Goal: Transaction & Acquisition: Purchase product/service

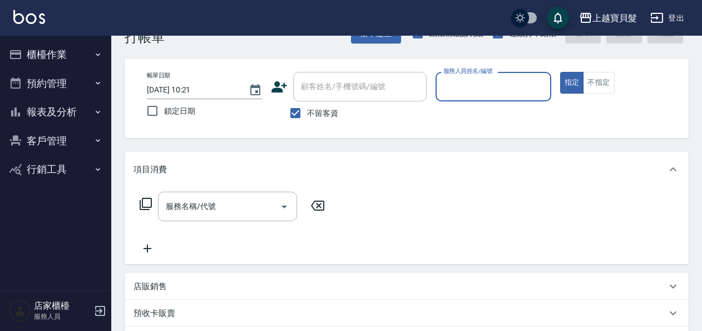
scroll to position [56, 0]
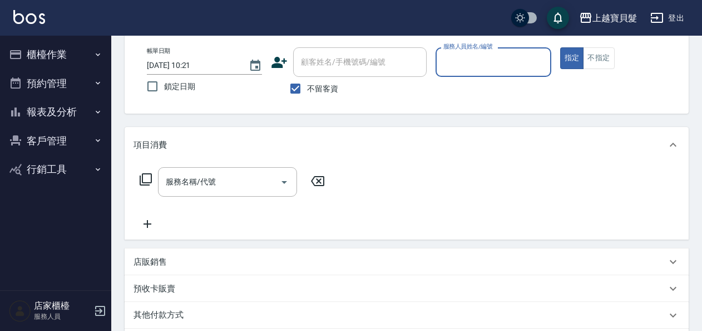
click at [80, 136] on button "客戶管理" at bounding box center [55, 140] width 102 height 29
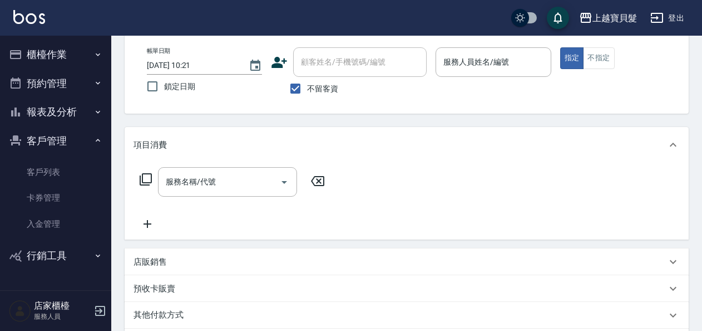
click at [96, 101] on button "報表及分析" at bounding box center [55, 111] width 102 height 29
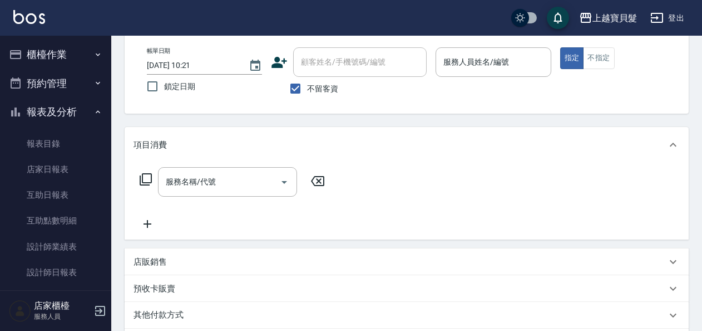
scroll to position [207, 0]
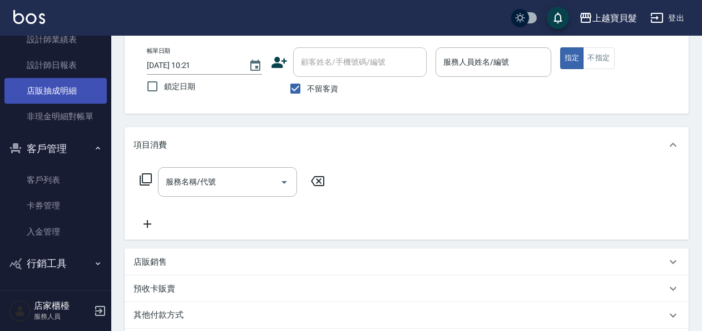
click at [52, 86] on link "店販抽成明細" at bounding box center [55, 91] width 102 height 26
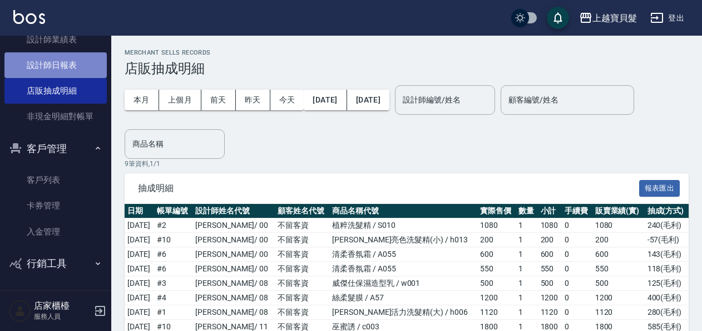
click at [70, 74] on link "設計師日報表" at bounding box center [55, 65] width 102 height 26
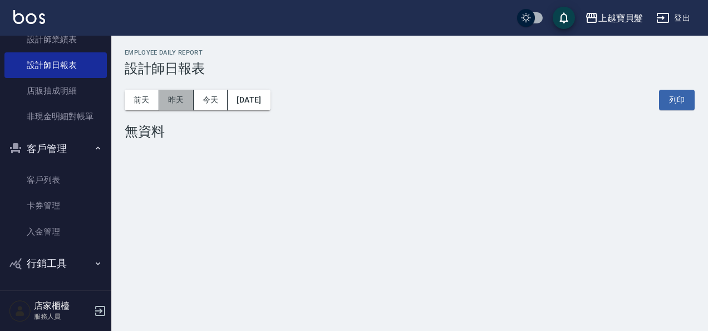
click at [175, 98] on button "昨天" at bounding box center [176, 100] width 34 height 21
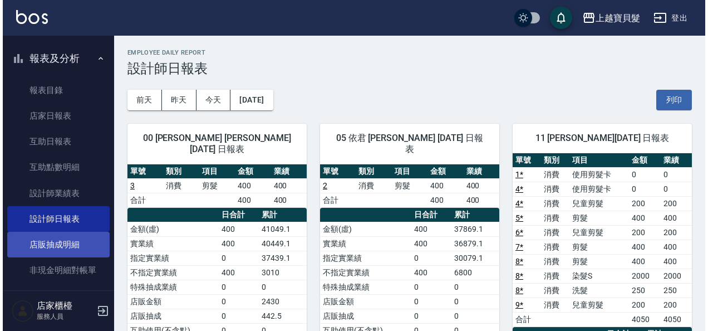
scroll to position [40, 0]
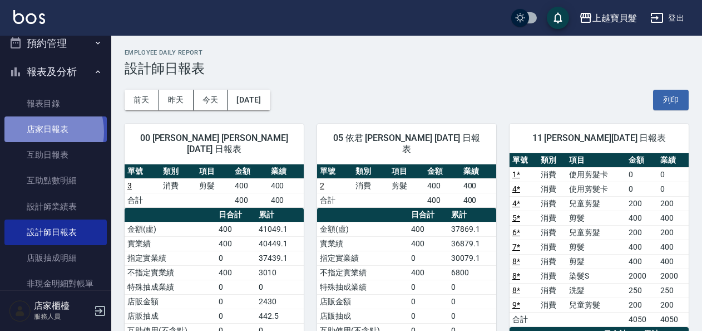
click at [40, 131] on link "店家日報表" at bounding box center [55, 129] width 102 height 26
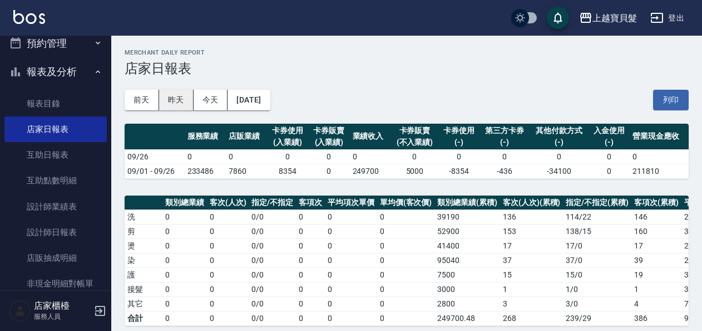
click at [176, 105] on button "昨天" at bounding box center [176, 100] width 34 height 21
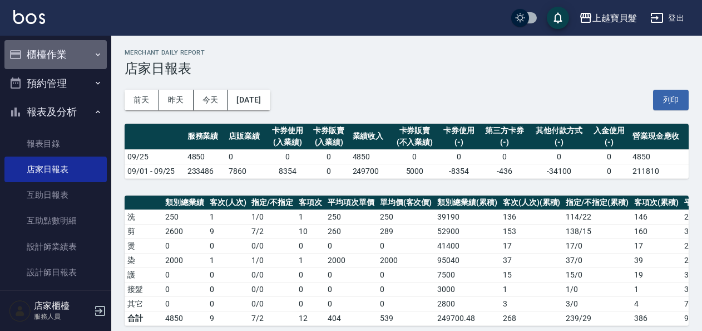
click at [61, 49] on button "櫃檯作業" at bounding box center [55, 54] width 102 height 29
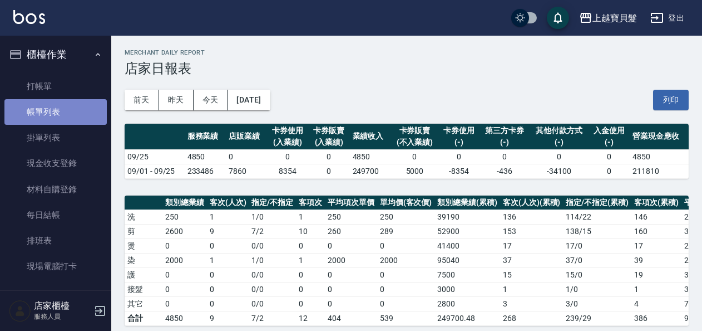
click at [65, 99] on link "帳單列表" at bounding box center [55, 112] width 102 height 26
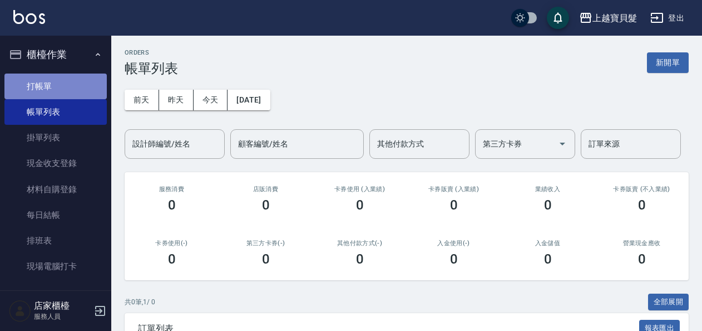
click at [74, 86] on link "打帳單" at bounding box center [55, 86] width 102 height 26
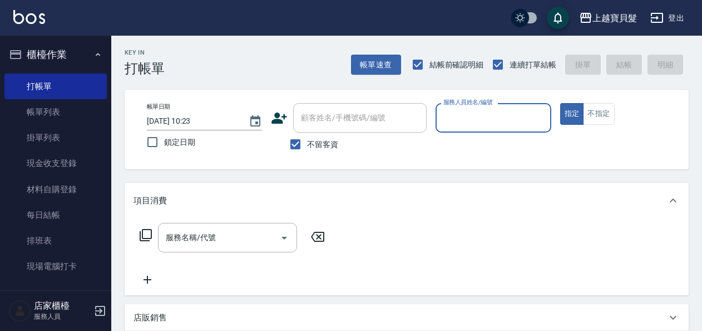
click at [464, 117] on input "服務人員姓名/編號" at bounding box center [493, 117] width 105 height 19
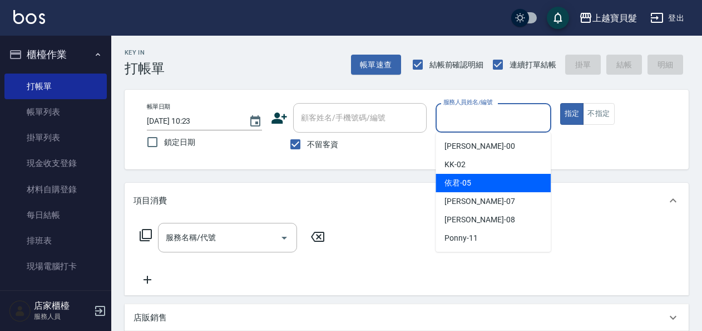
click at [485, 181] on div "依君 -05" at bounding box center [493, 183] width 115 height 18
type input "依君-05"
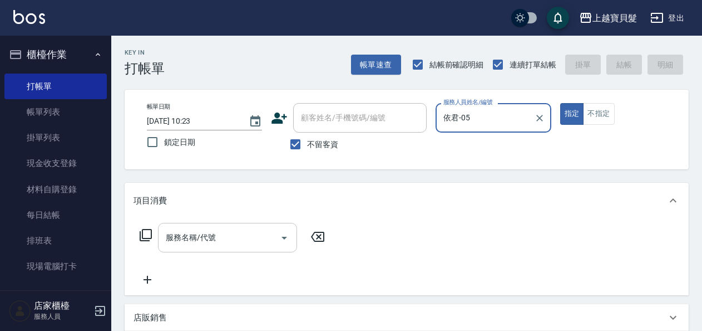
click at [187, 235] on input "服務名稱/代號" at bounding box center [219, 237] width 112 height 19
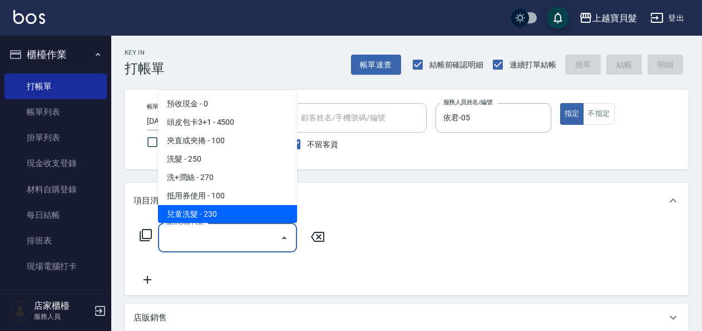
scroll to position [167, 0]
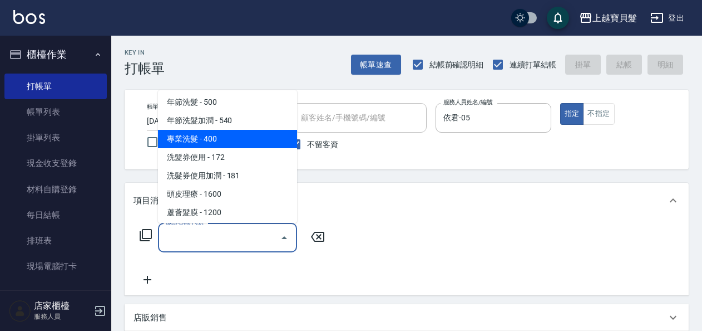
click at [216, 134] on span "專業洗髮 - 400" at bounding box center [227, 139] width 139 height 18
type input "專業洗髮(109)"
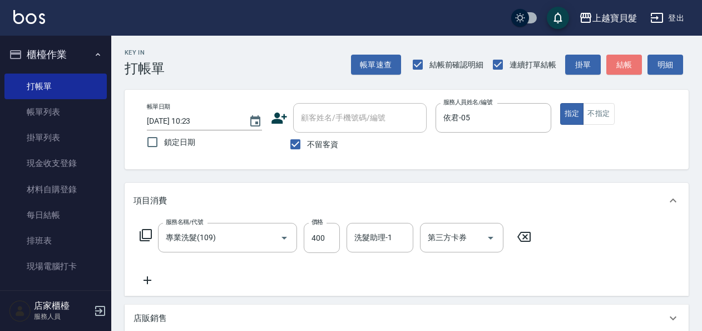
drag, startPoint x: 624, startPoint y: 66, endPoint x: 628, endPoint y: 154, distance: 88.0
click at [623, 66] on button "結帳" at bounding box center [625, 65] width 36 height 21
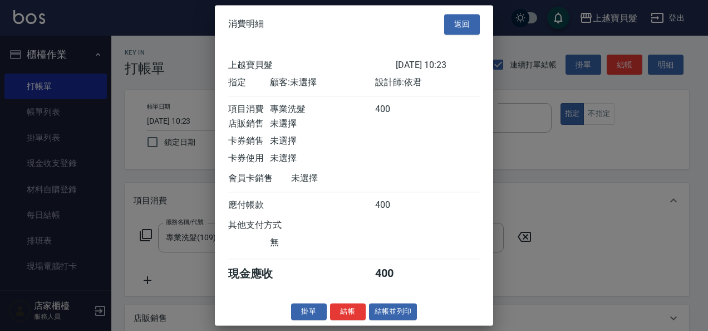
drag, startPoint x: 403, startPoint y: 317, endPoint x: 362, endPoint y: 317, distance: 40.6
click at [403, 318] on button "結帳並列印" at bounding box center [393, 311] width 48 height 17
